Goal: Task Accomplishment & Management: Manage account settings

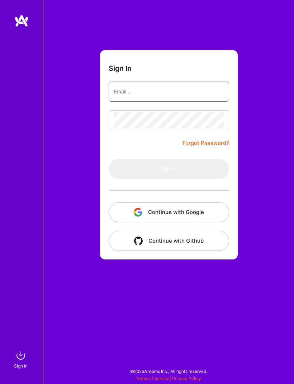
click at [147, 92] on input "email" at bounding box center [169, 91] width 110 height 17
type input "anssip@gmail.com"
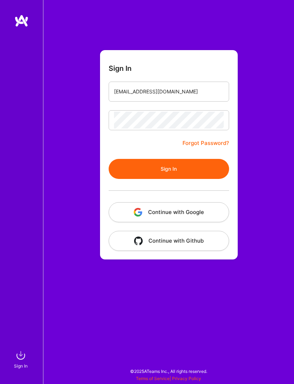
click at [168, 169] on button "Sign In" at bounding box center [168, 169] width 120 height 20
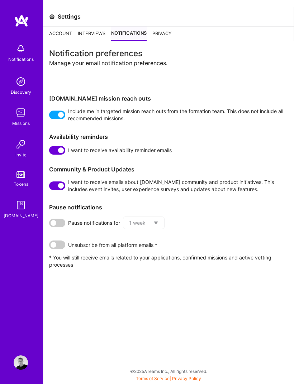
click at [19, 55] on img at bounding box center [21, 49] width 14 height 14
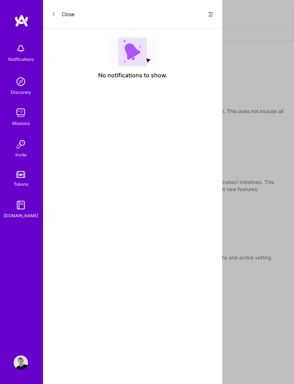
click at [58, 18] on button "Close" at bounding box center [63, 14] width 23 height 11
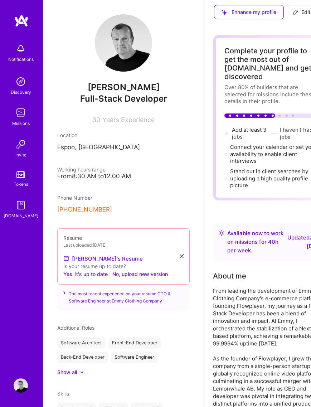
scroll to position [2, 0]
click at [249, 255] on div "Available now to work on missions for 40 h per week ." at bounding box center [255, 242] width 57 height 26
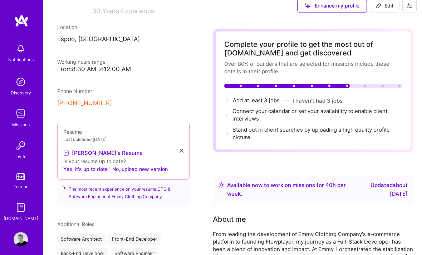
scroll to position [0, 0]
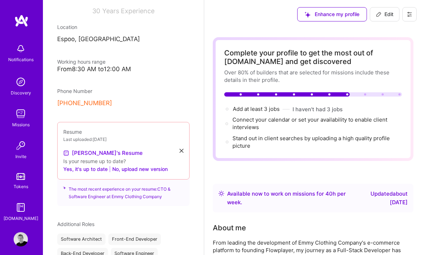
click at [311, 15] on span "Edit" at bounding box center [385, 14] width 18 height 7
select select "FI"
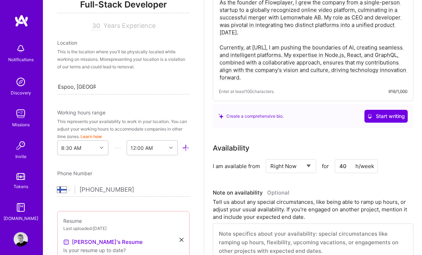
scroll to position [292, 0]
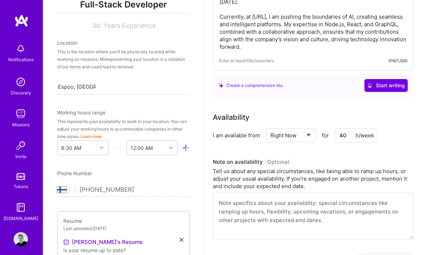
click at [310, 139] on select "Select... Right Now Future Date Not Available" at bounding box center [291, 135] width 41 height 18
select select "Future Date"
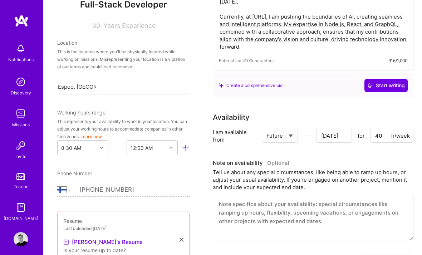
click at [311, 137] on input "[DATE]" at bounding box center [334, 136] width 35 height 14
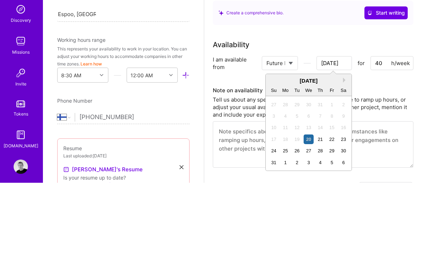
click at [311, 150] on button "Next Month" at bounding box center [345, 152] width 5 height 5
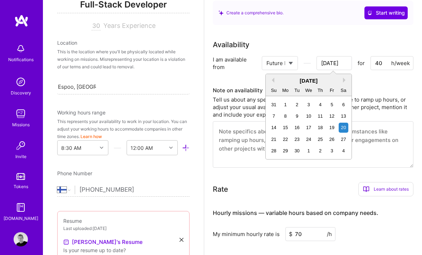
click at [311, 80] on button "Next Month" at bounding box center [345, 80] width 5 height 5
click at [277, 81] on div "[DATE]" at bounding box center [309, 81] width 86 height 8
click at [274, 82] on button "Previous Month" at bounding box center [272, 80] width 5 height 5
click at [287, 139] on div "22" at bounding box center [286, 140] width 10 height 10
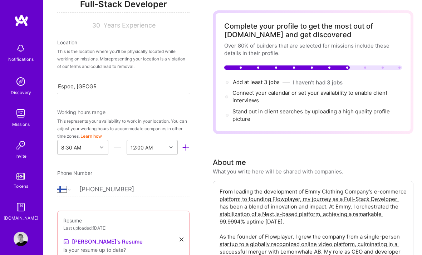
scroll to position [0, 0]
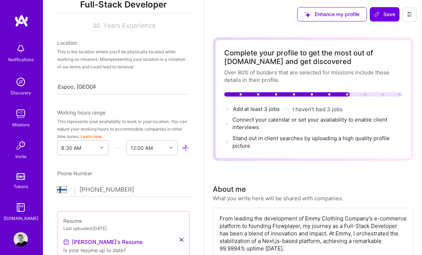
click at [311, 16] on span "Save" at bounding box center [384, 14] width 21 height 7
type input "[DATE]"
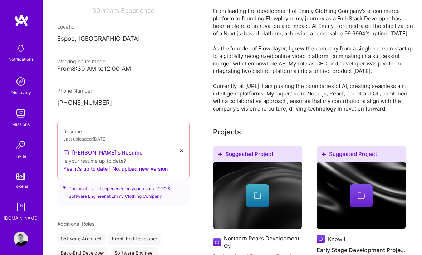
scroll to position [232, 0]
click at [147, 171] on button "No, upload new version" at bounding box center [139, 169] width 55 height 9
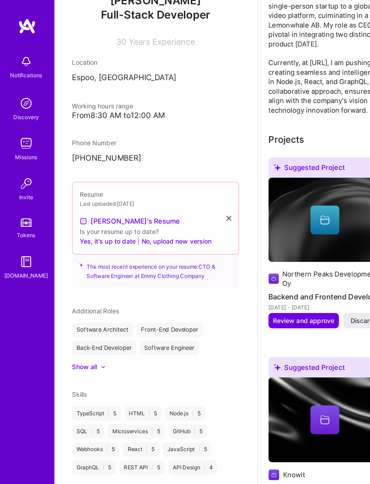
scroll to position [67, 0]
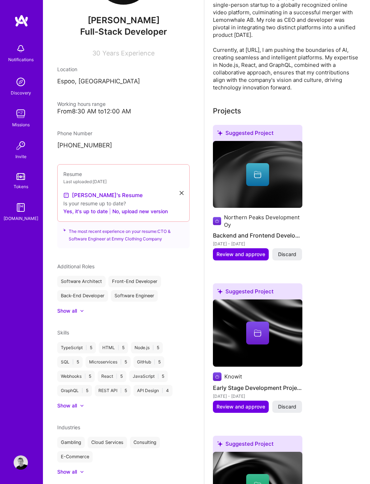
click at [155, 211] on button "No, upload new version" at bounding box center [139, 211] width 55 height 9
